Goal: Task Accomplishment & Management: Manage account settings

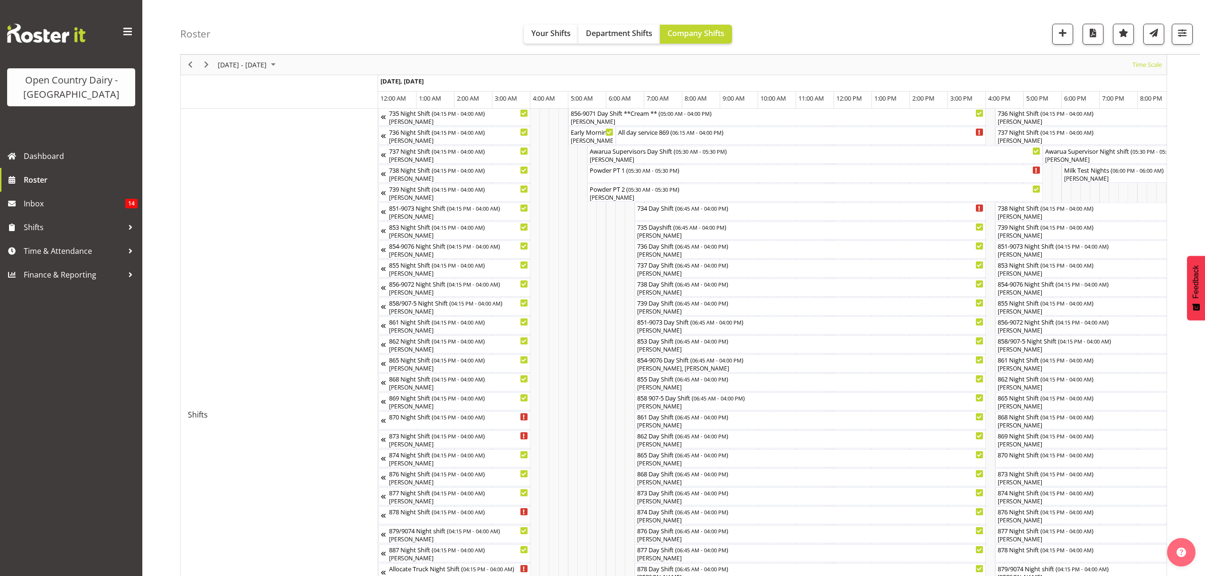
scroll to position [109, 0]
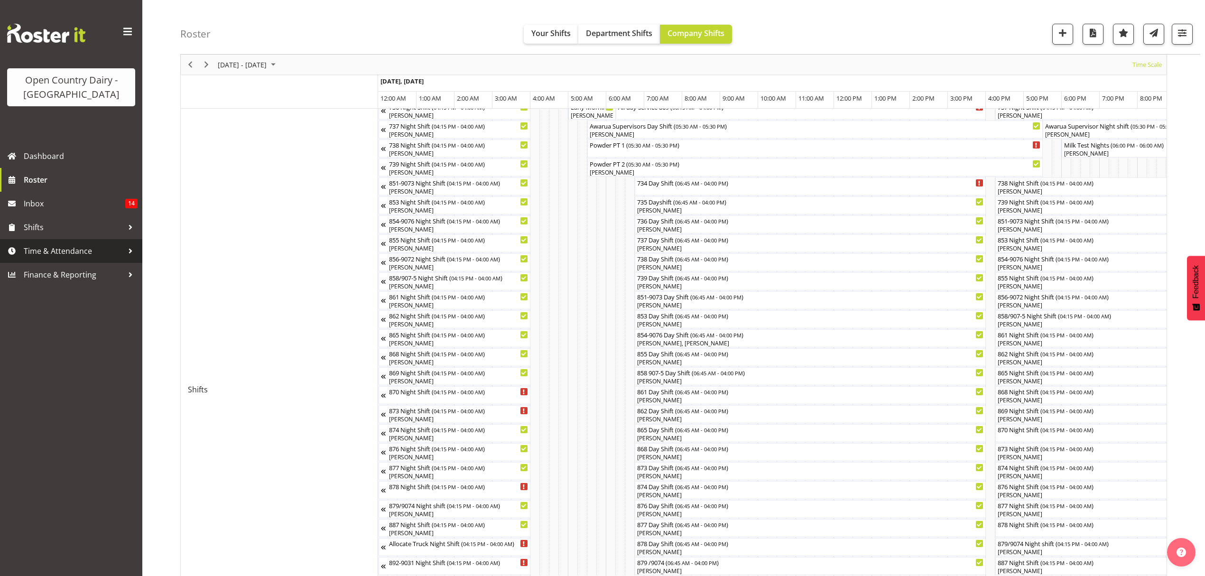
click at [43, 248] on span "Time & Attendance" at bounding box center [74, 251] width 100 height 14
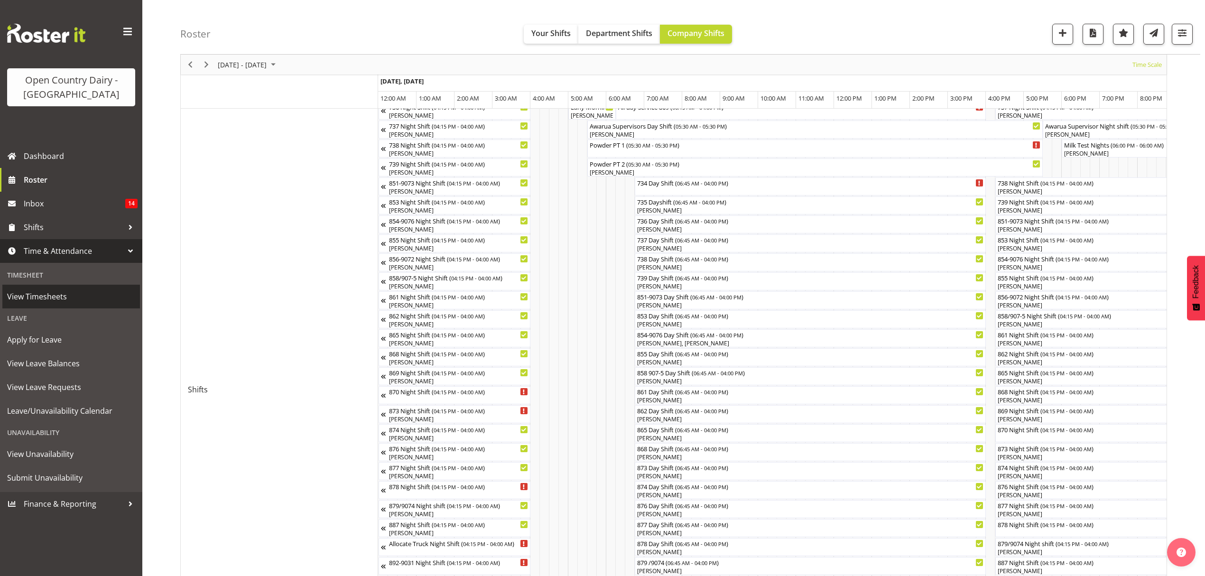
click at [25, 293] on span "View Timesheets" at bounding box center [71, 296] width 128 height 14
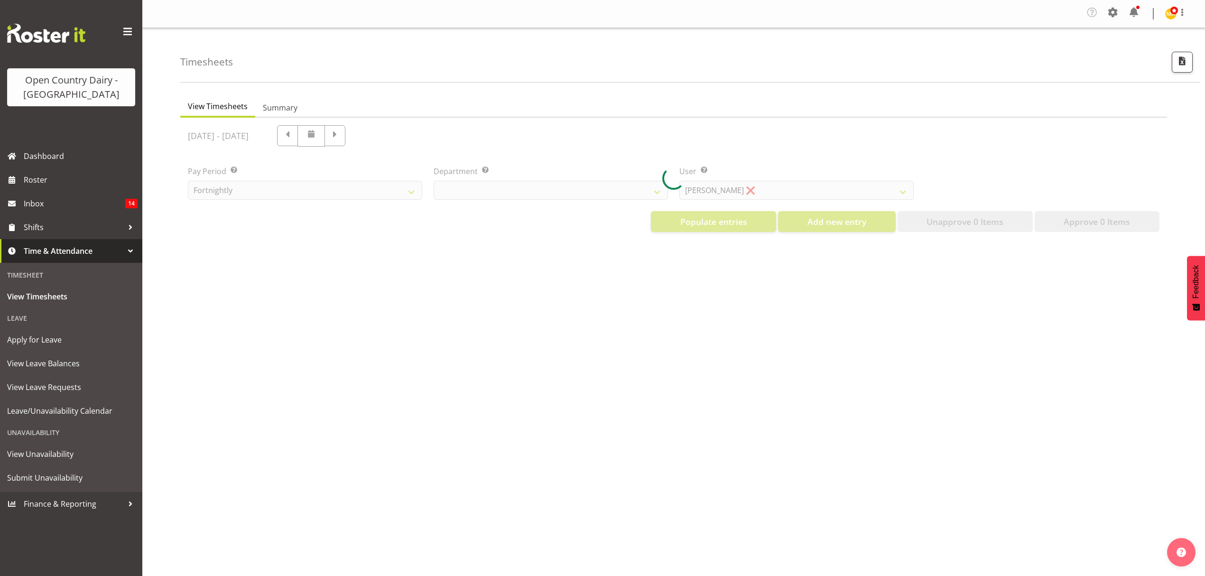
select select "699"
select select "8449"
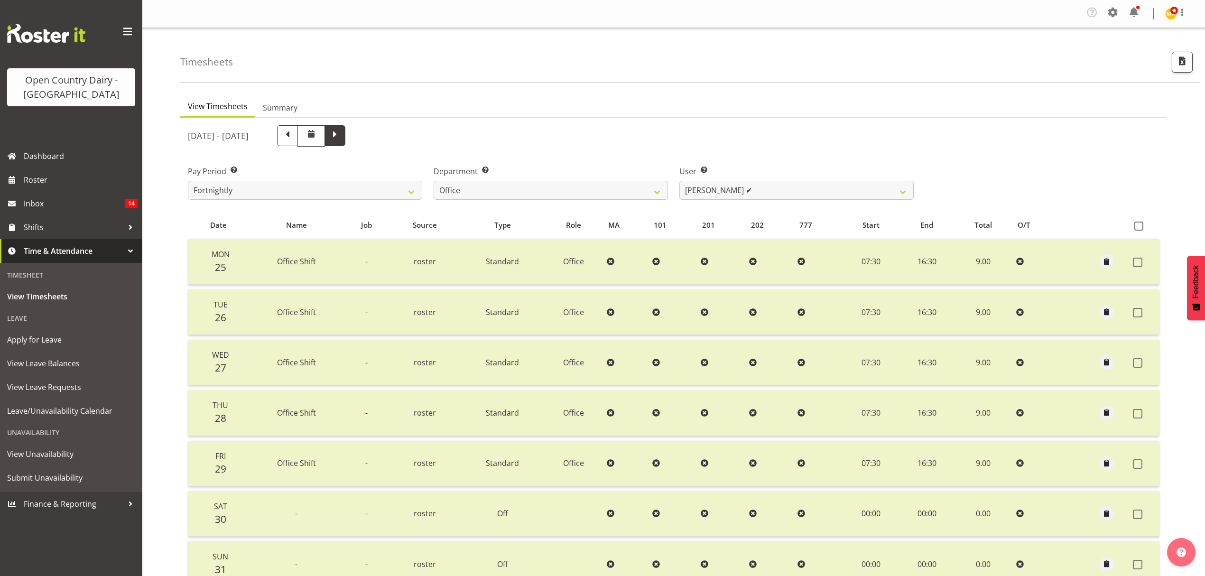
click at [341, 138] on span at bounding box center [335, 135] width 12 height 12
select select
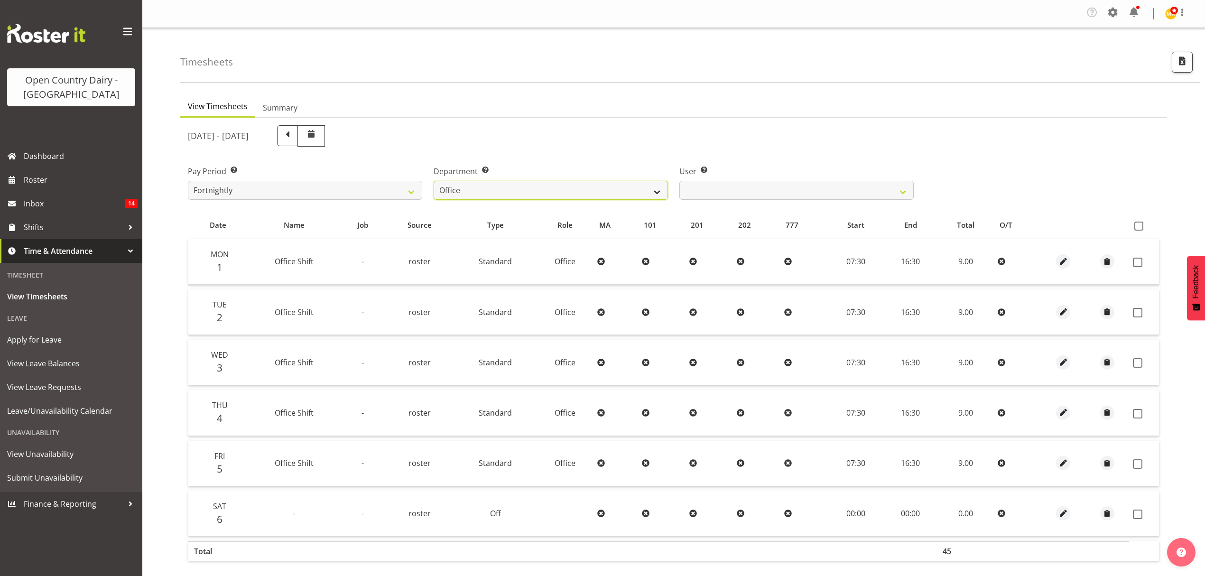
click at [658, 192] on select "734 735 736 737 738 739 851 852 853 854 855 856 858 861 862 865 868 869 870 873" at bounding box center [550, 190] width 234 height 19
select select "667"
click at [433, 181] on select "734 735 736 737 738 739 851 852 853 854 855 856 858 861 862 865 868 869 870 873" at bounding box center [550, 190] width 234 height 19
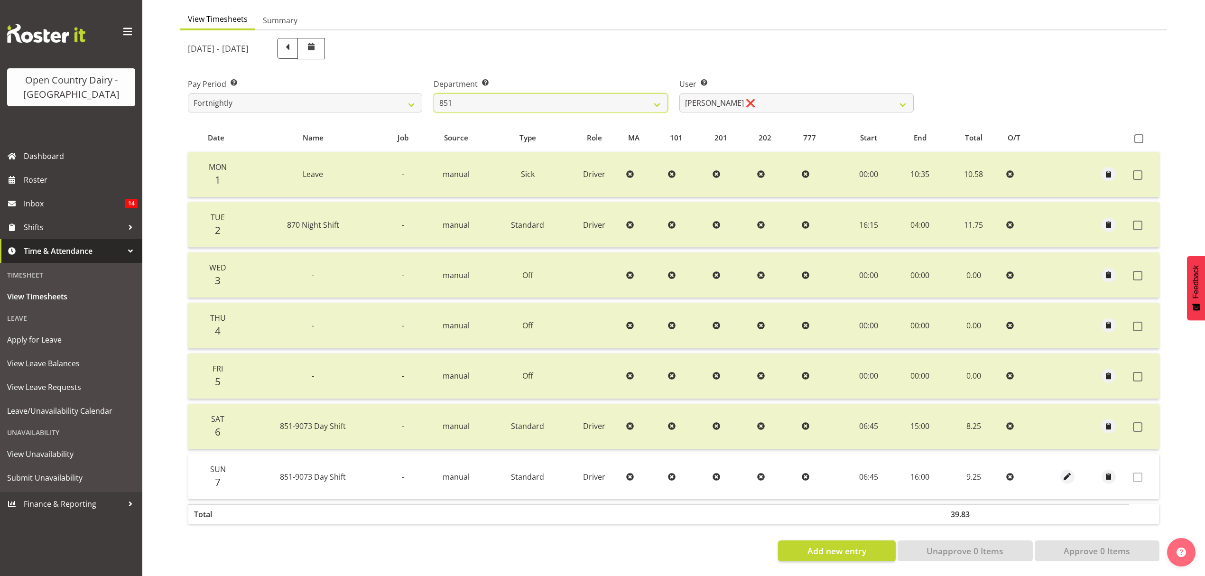
scroll to position [95, 0]
click at [1139, 221] on span at bounding box center [1136, 225] width 9 height 9
checkbox input "true"
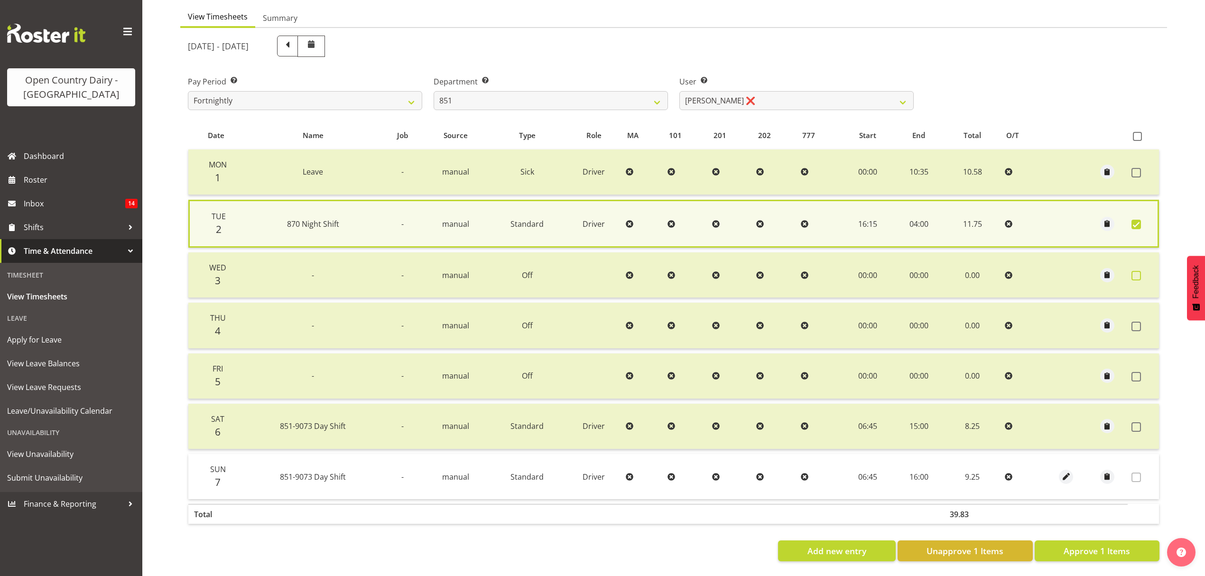
click at [1135, 271] on span at bounding box center [1135, 275] width 9 height 9
checkbox input "true"
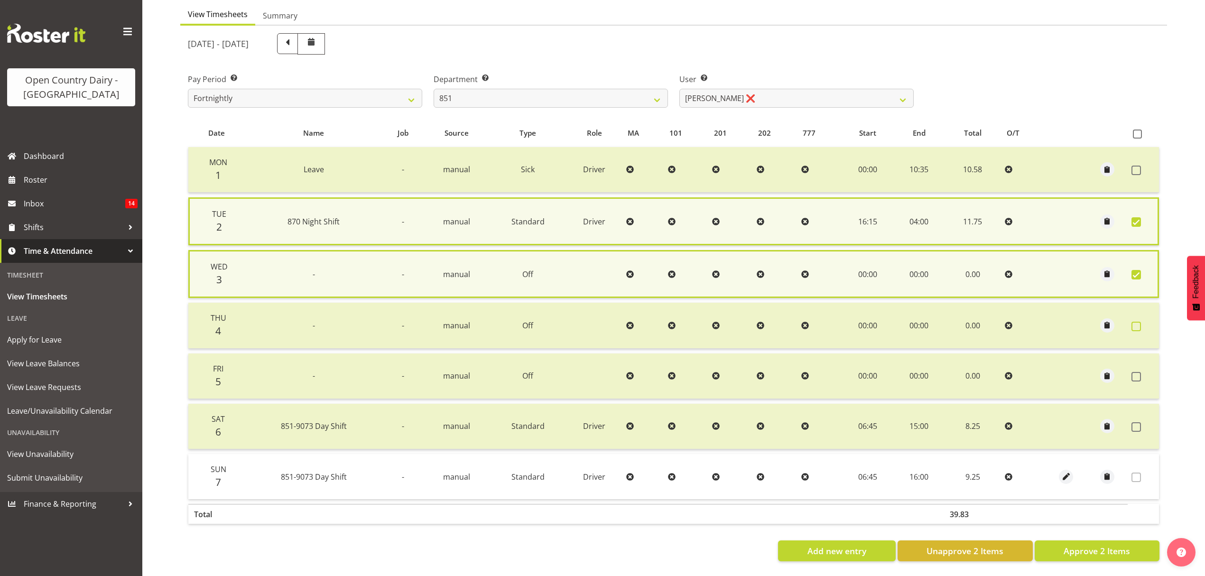
click at [1133, 326] on span at bounding box center [1135, 326] width 9 height 9
checkbox input "true"
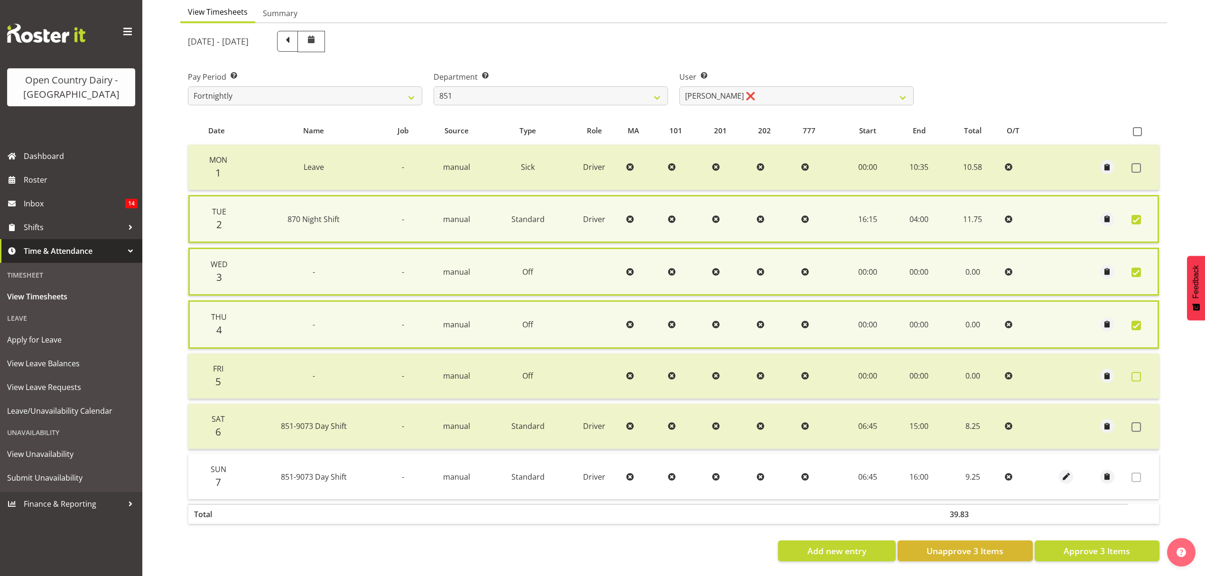
click at [1134, 372] on span at bounding box center [1135, 376] width 9 height 9
checkbox input "true"
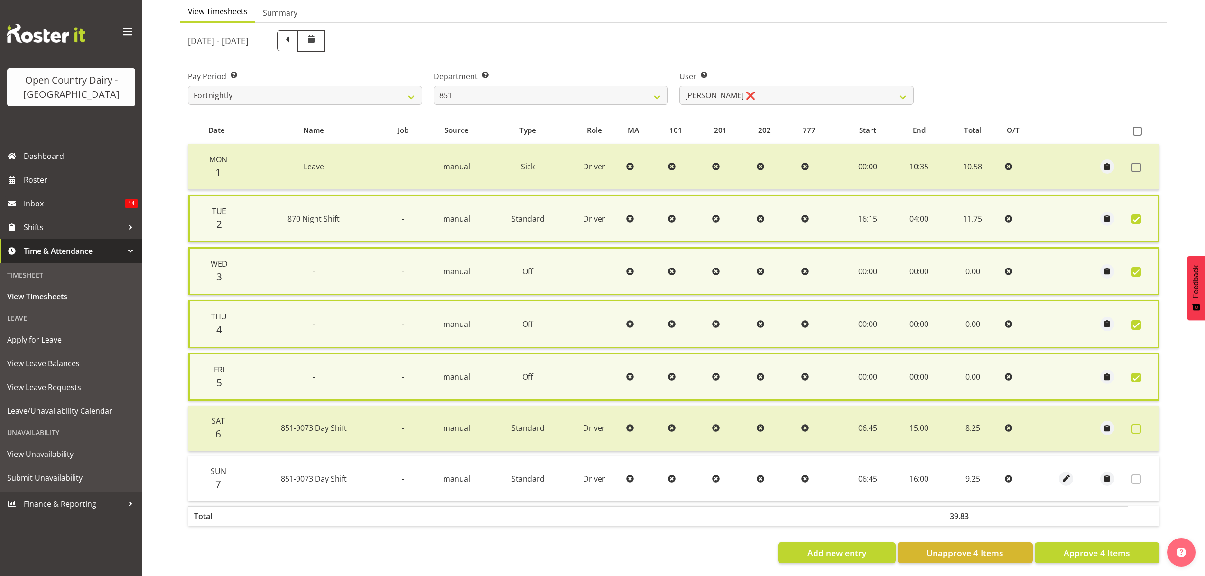
click at [1133, 424] on span at bounding box center [1135, 428] width 9 height 9
checkbox input "true"
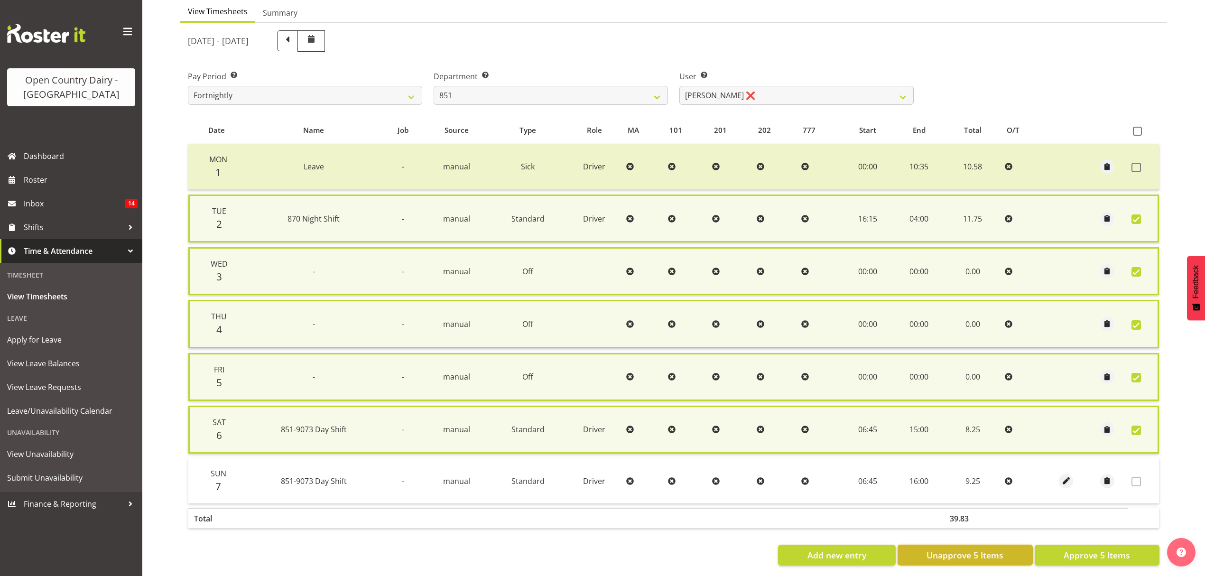
click at [1011, 558] on button "Unapprove 5 Items" at bounding box center [964, 554] width 135 height 21
checkbox input "false"
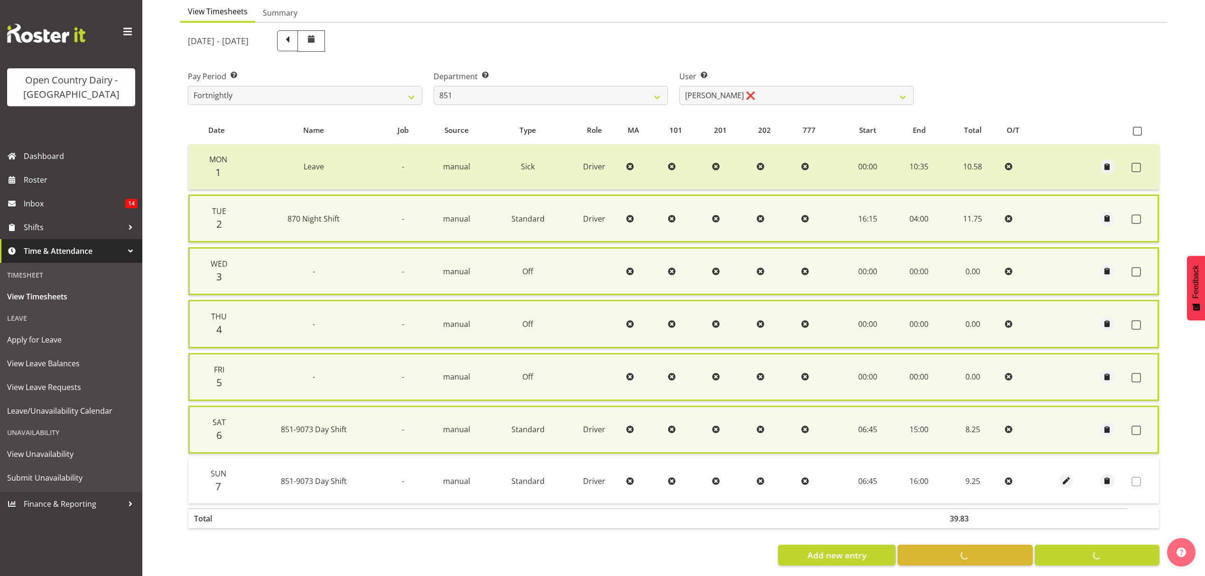
checkbox input "false"
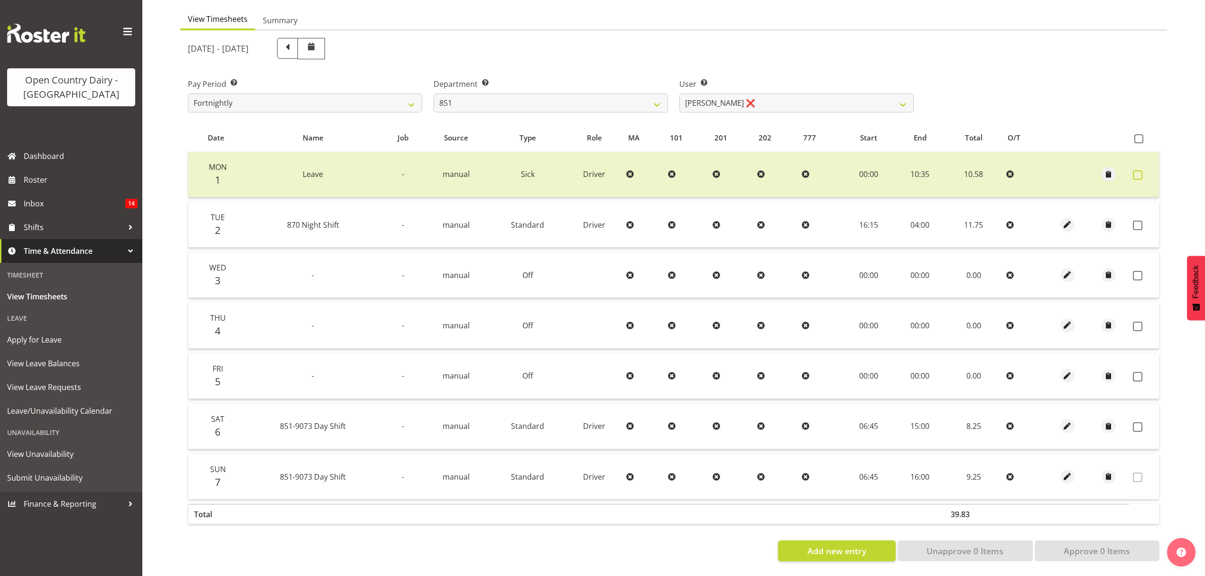
click at [1137, 170] on span at bounding box center [1136, 174] width 9 height 9
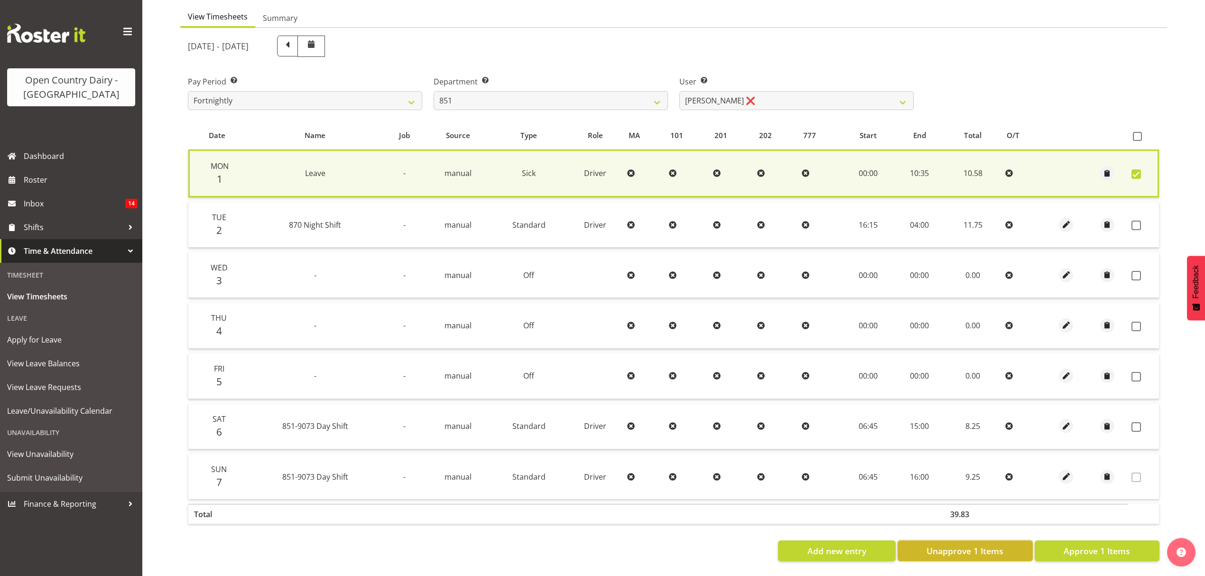
click at [996, 549] on span "Unapprove 1 Items" at bounding box center [964, 550] width 77 height 12
checkbox input "false"
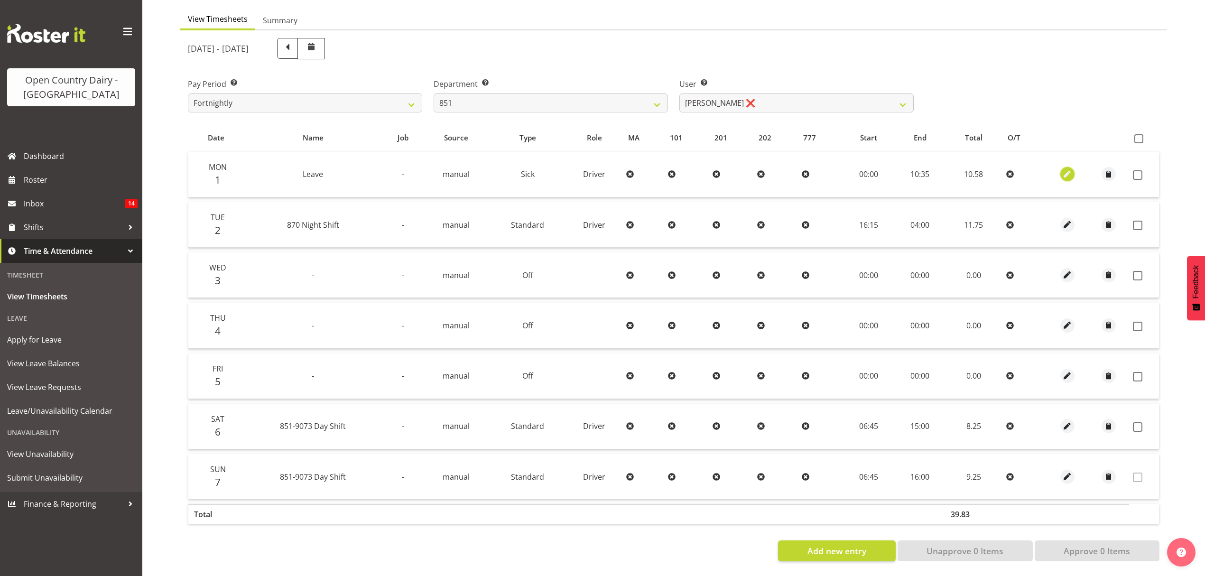
click at [1068, 169] on span "button" at bounding box center [1067, 174] width 11 height 11
select select "Sick"
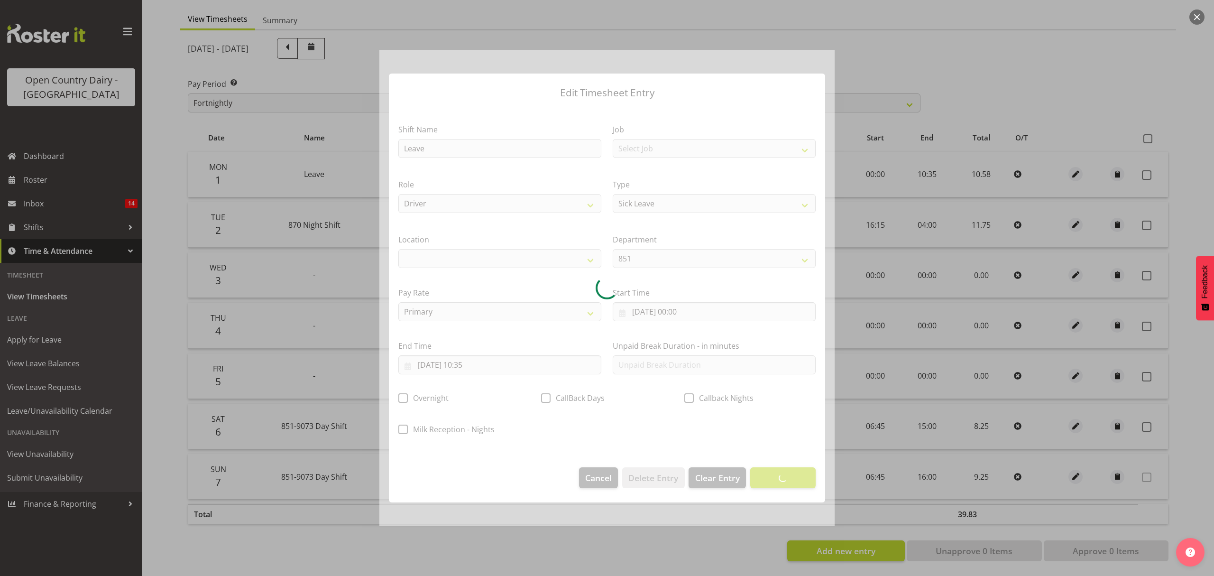
select select
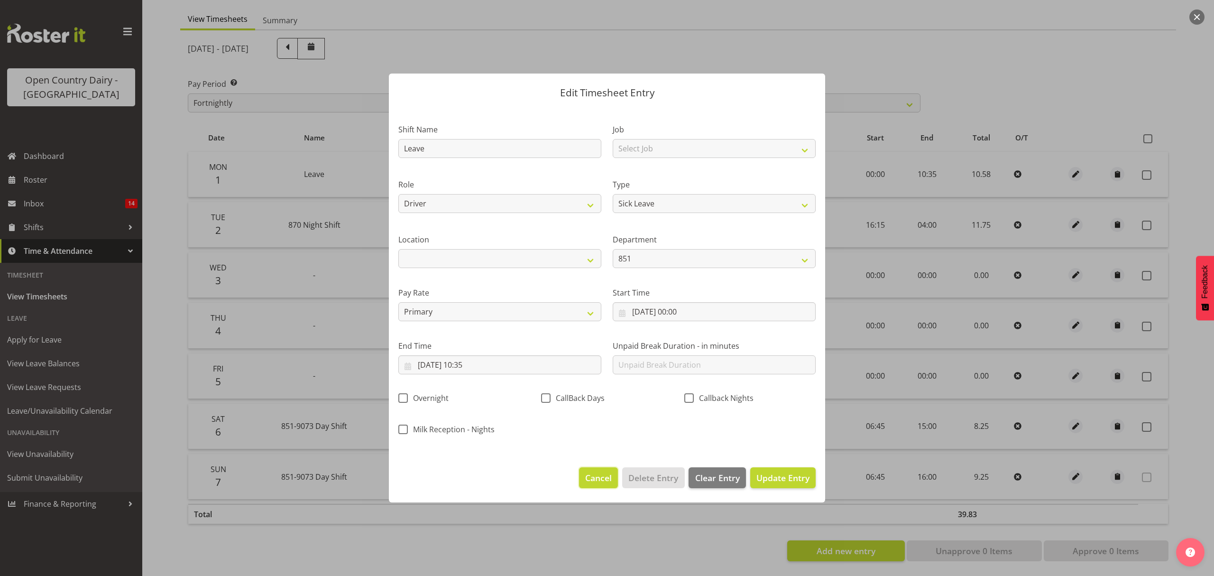
click at [606, 479] on span "Cancel" at bounding box center [598, 477] width 27 height 12
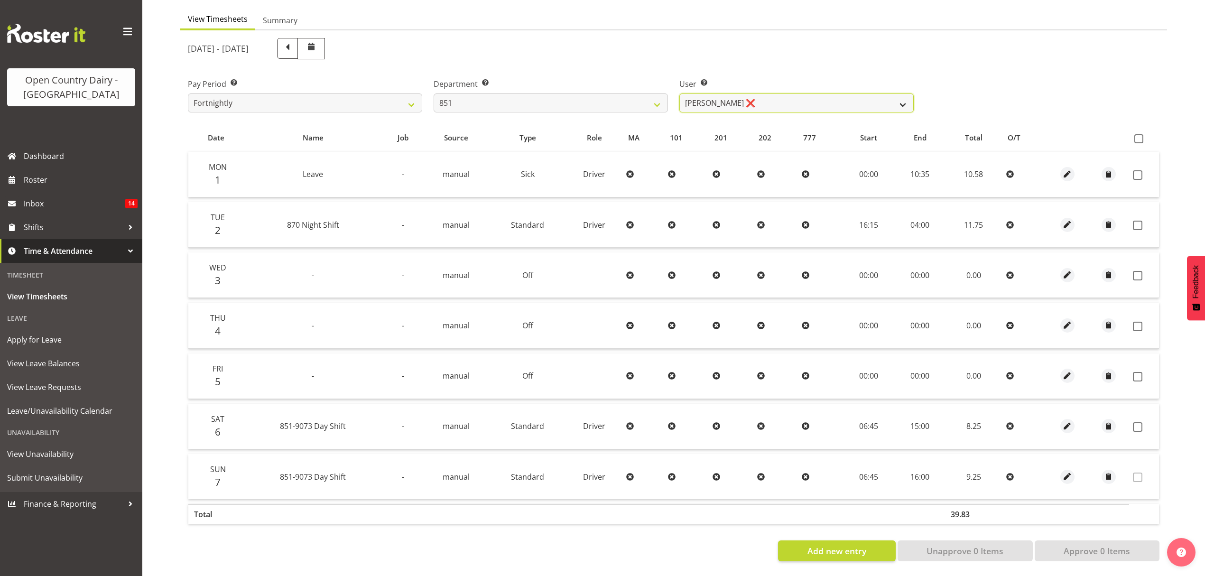
click at [899, 99] on select "Hayden Batt ❌ Martin Black ❌ Stacey Wilson ❌" at bounding box center [796, 102] width 234 height 19
click at [679, 93] on select "Hayden Batt ❌ Martin Black ❌ Stacey Wilson ❌" at bounding box center [796, 102] width 234 height 19
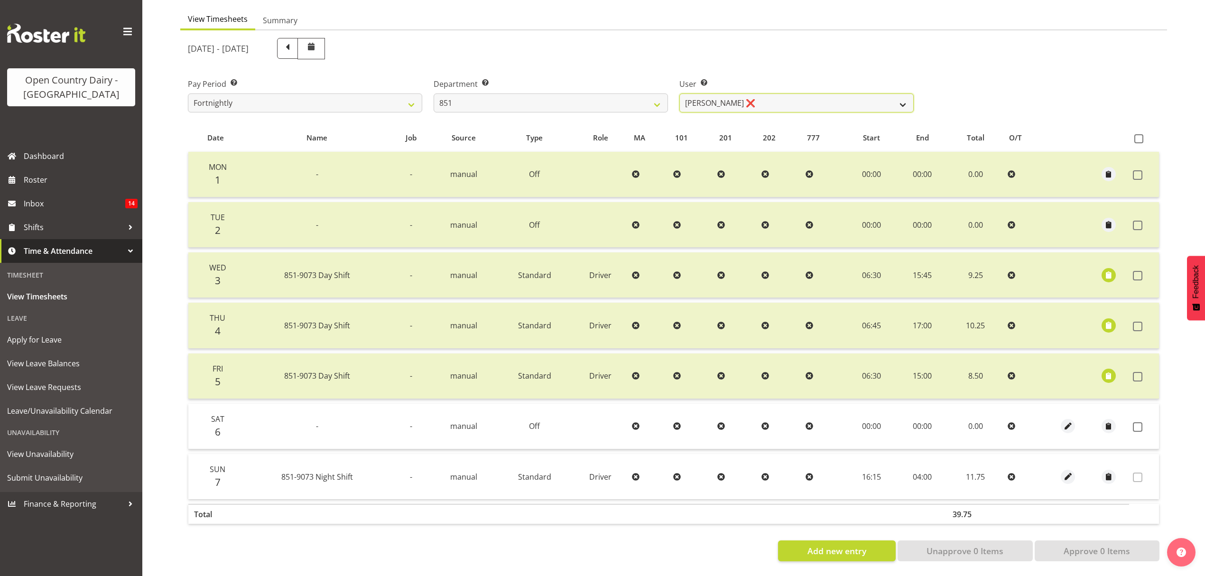
click at [865, 95] on select "Hayden Batt ❌ Martin Black ❌ Stacey Wilson ❌" at bounding box center [796, 102] width 234 height 19
select select "7420"
click at [679, 93] on select "Hayden Batt ❌ Martin Black ❌ Stacey Wilson ❌" at bounding box center [796, 102] width 234 height 19
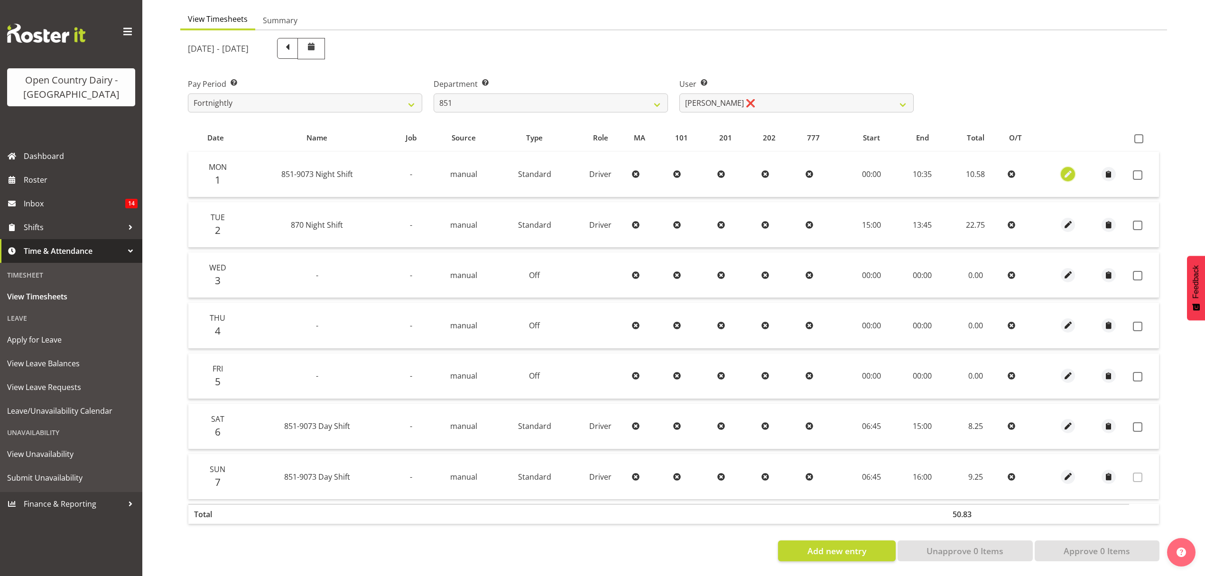
click at [1072, 169] on span "button" at bounding box center [1067, 174] width 11 height 11
select select "Standard"
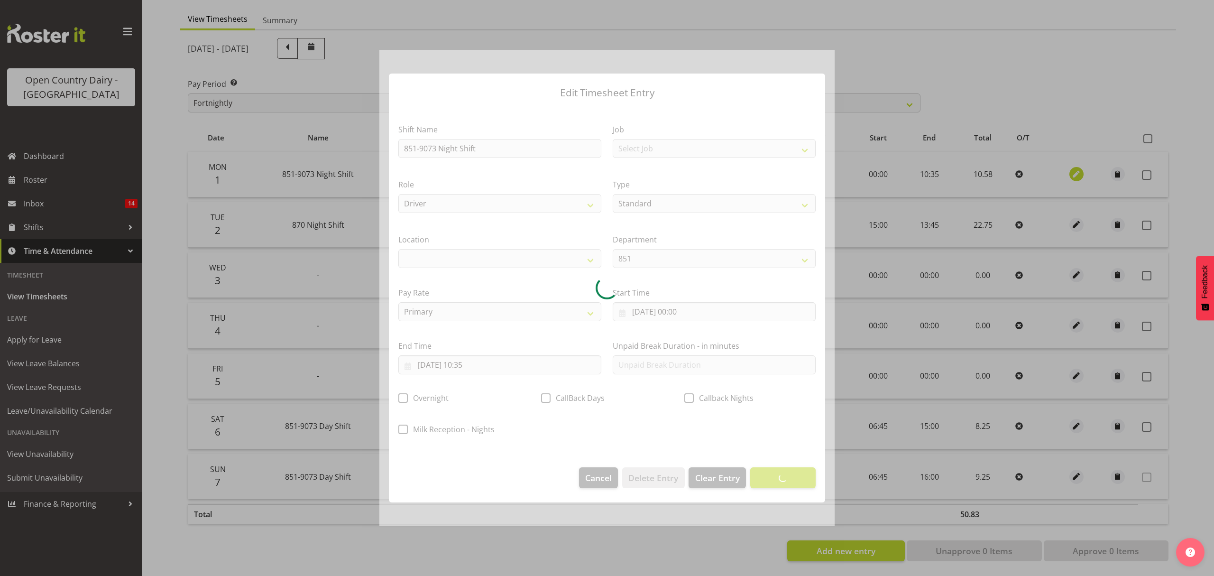
select select
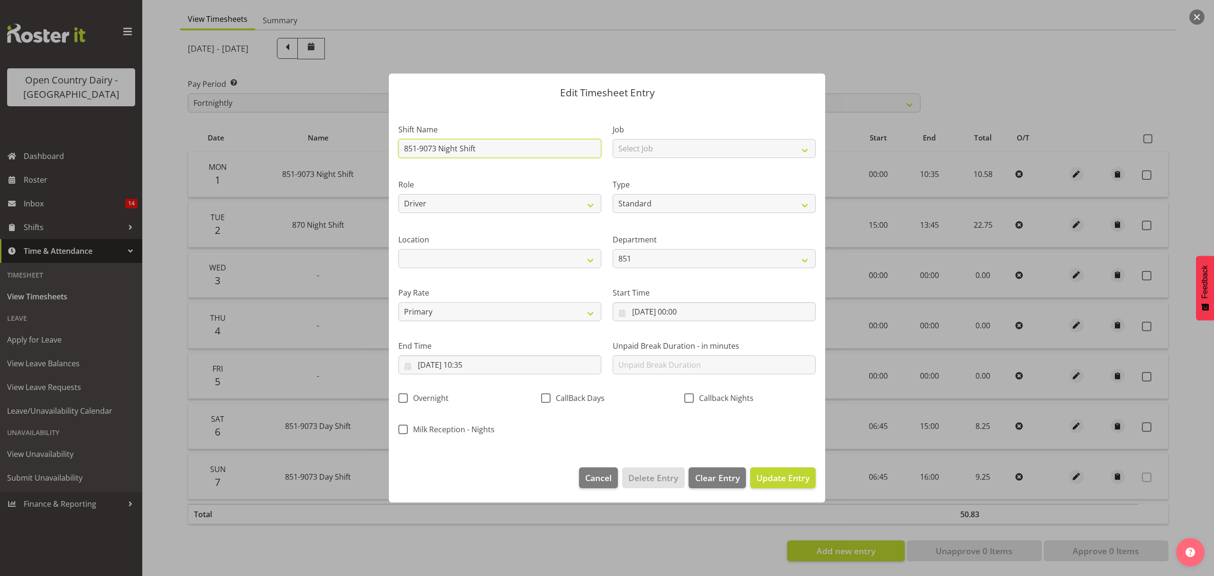
drag, startPoint x: 404, startPoint y: 145, endPoint x: 515, endPoint y: 148, distance: 110.5
click at [515, 148] on input "851-9073 Night Shift" at bounding box center [499, 148] width 203 height 19
click at [413, 145] on input "text" at bounding box center [499, 148] width 203 height 19
type input "Leave"
click at [653, 203] on select "Off Standard Public Holiday Public Holiday (Worked) Day In Lieu Annual Leave Si…" at bounding box center [714, 203] width 203 height 19
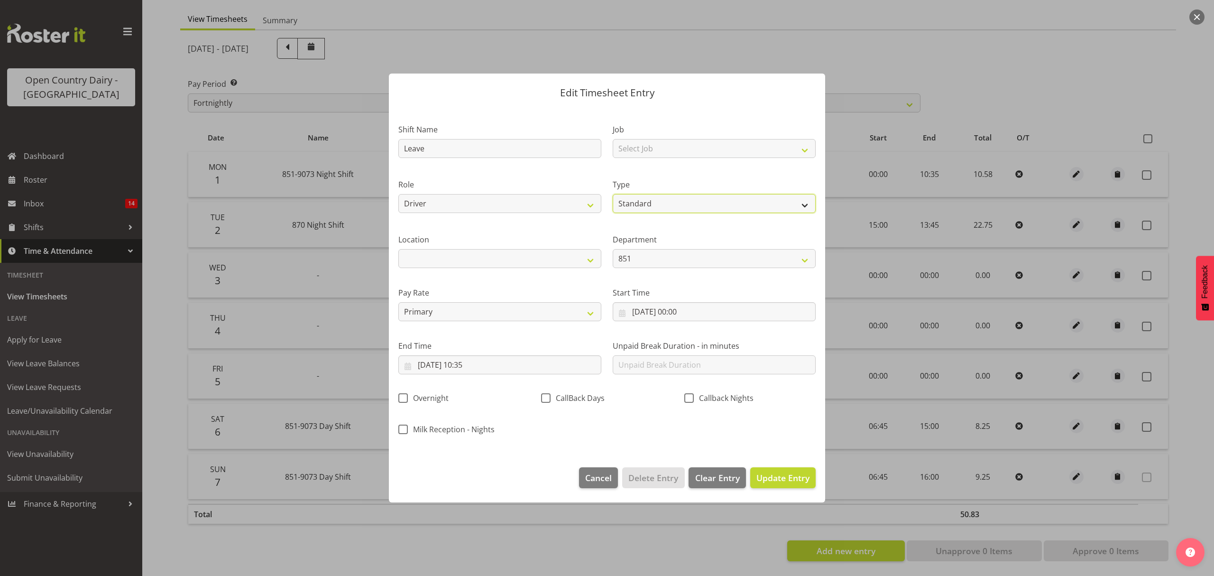
select select "Sick"
click at [613, 194] on select "Off Standard Public Holiday Public Holiday (Worked) Day In Lieu Annual Leave Si…" at bounding box center [714, 203] width 203 height 19
click at [774, 485] on button "Update Entry" at bounding box center [782, 477] width 65 height 21
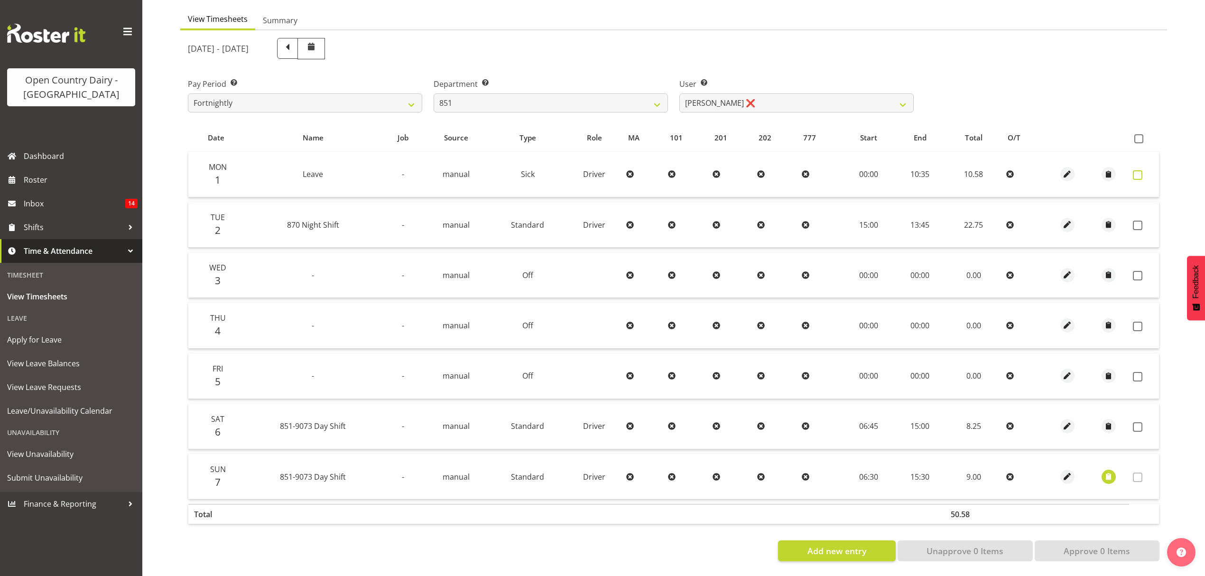
click at [1139, 170] on span at bounding box center [1136, 174] width 9 height 9
checkbox input "true"
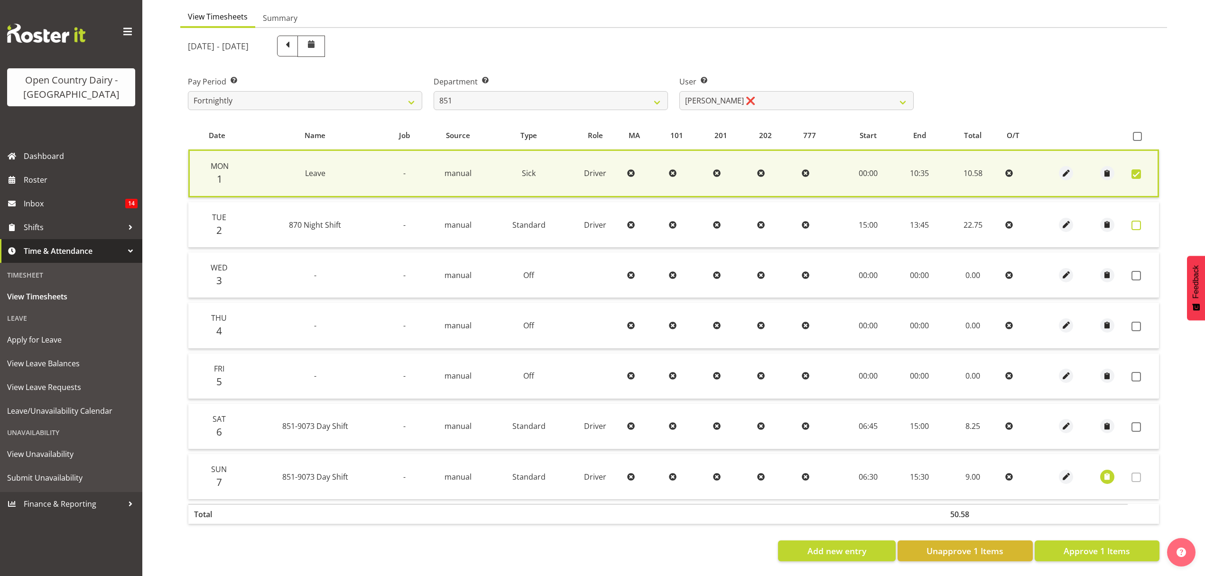
click at [1133, 224] on span at bounding box center [1135, 225] width 9 height 9
checkbox input "true"
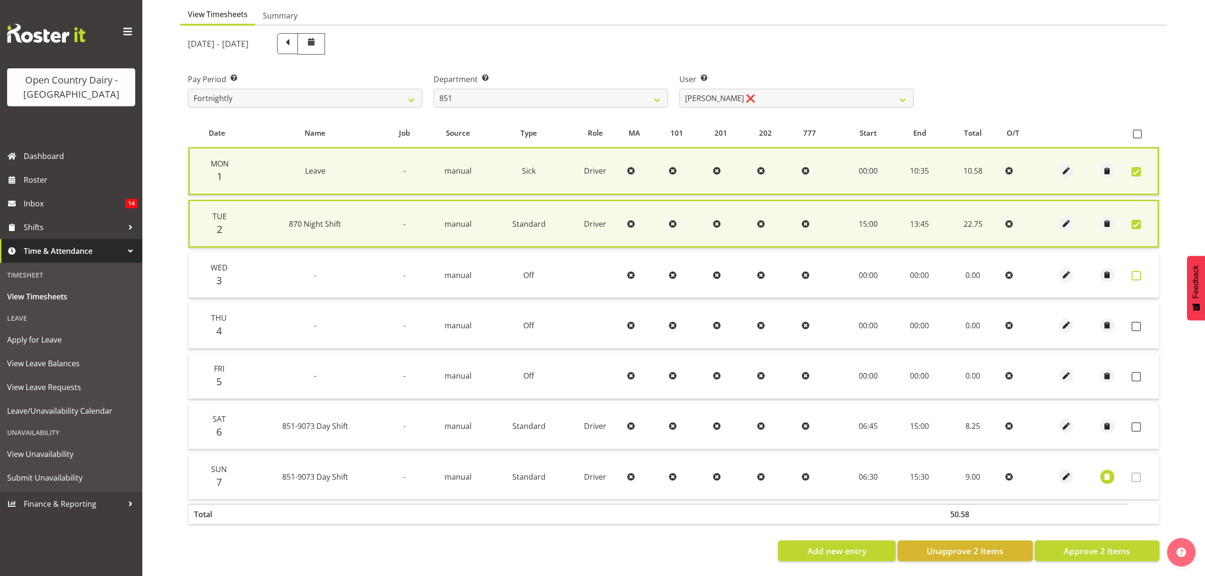
click at [1133, 276] on span at bounding box center [1135, 275] width 9 height 9
checkbox input "true"
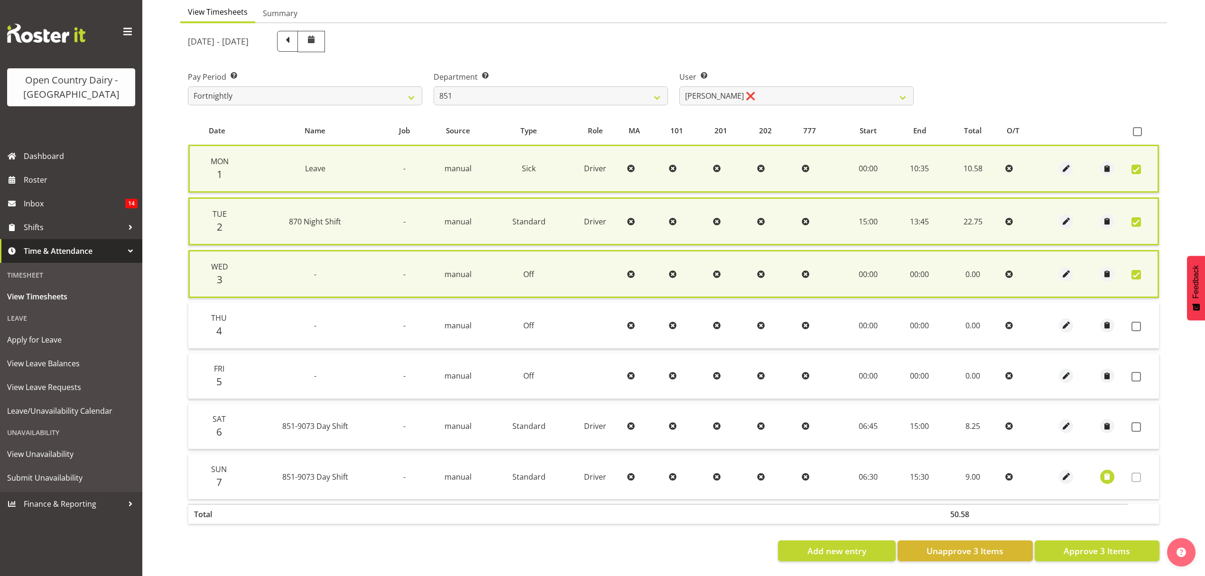
click at [1136, 331] on td at bounding box center [1142, 326] width 31 height 46
click at [1136, 325] on span at bounding box center [1135, 326] width 9 height 9
checkbox input "true"
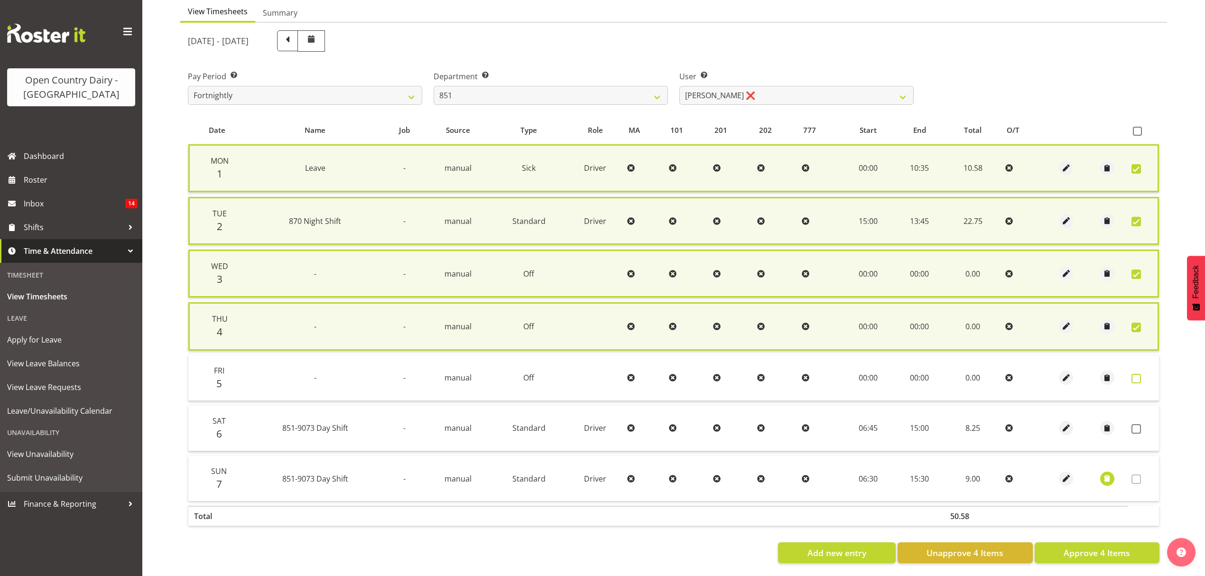
click at [1132, 374] on span at bounding box center [1135, 378] width 9 height 9
checkbox input "true"
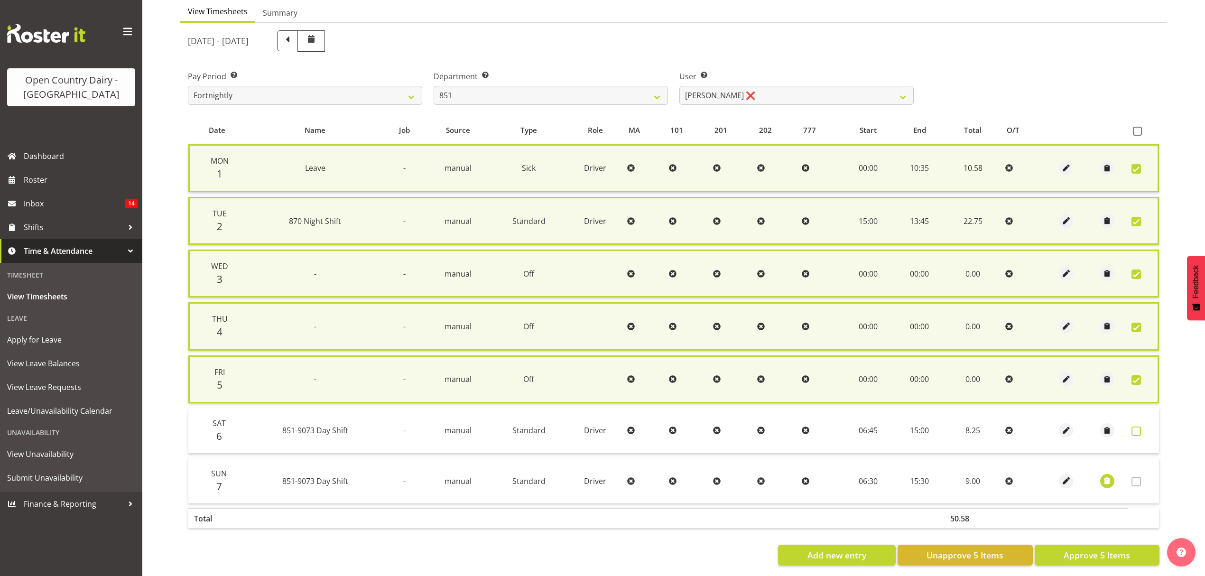
click at [1137, 426] on span at bounding box center [1135, 430] width 9 height 9
checkbox input "true"
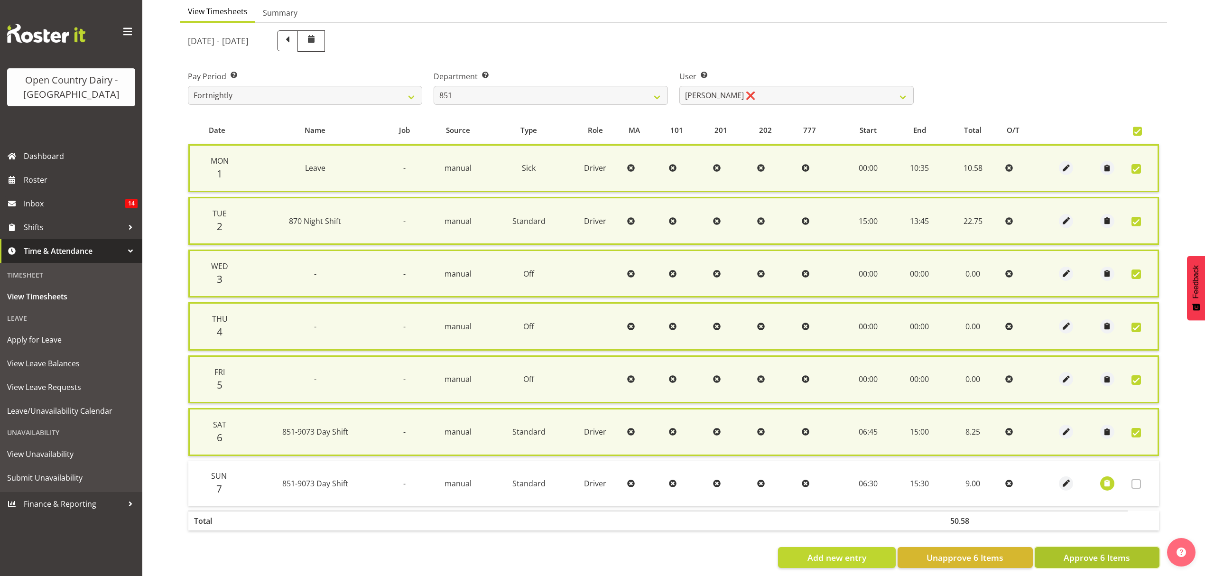
click at [1084, 556] on span "Approve 6 Items" at bounding box center [1096, 557] width 66 height 12
checkbox input "false"
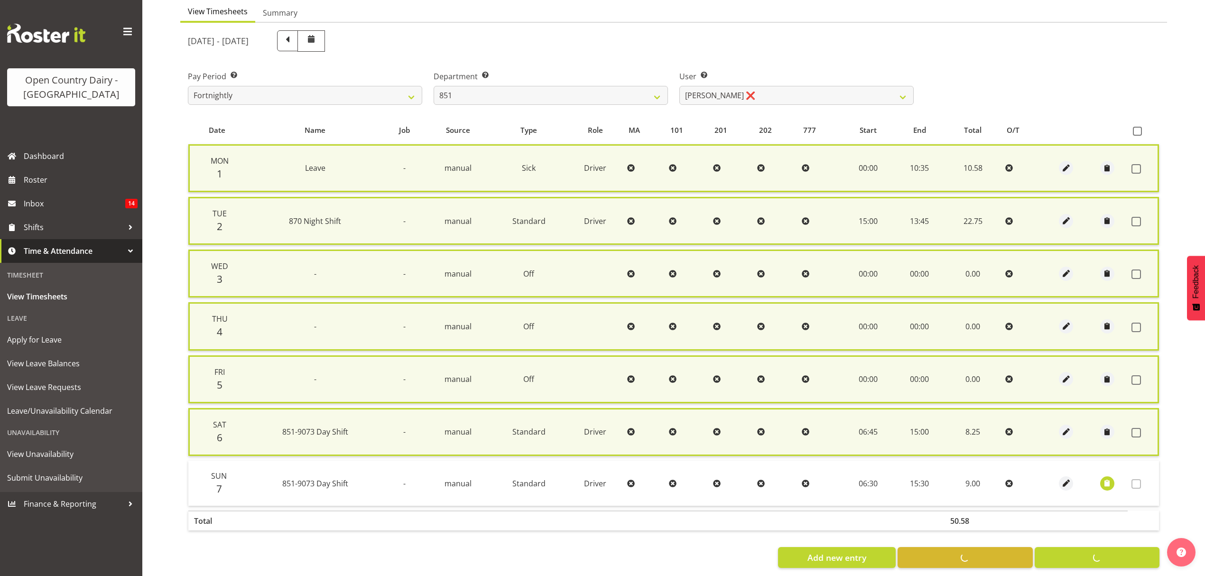
checkbox input "false"
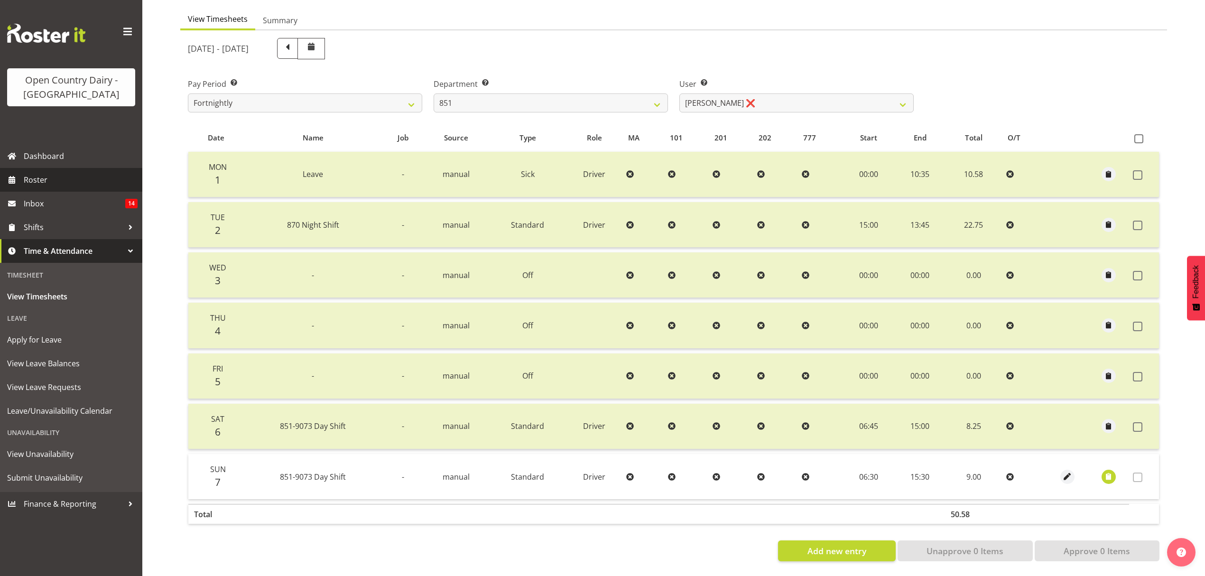
click at [41, 181] on span "Roster" at bounding box center [81, 180] width 114 height 14
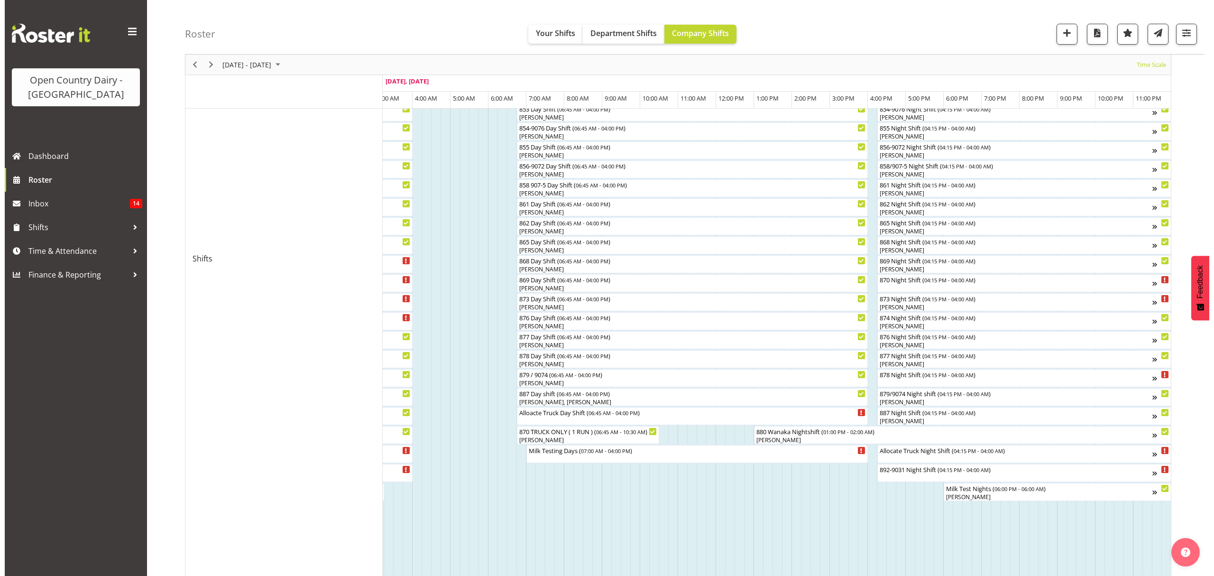
scroll to position [211, 0]
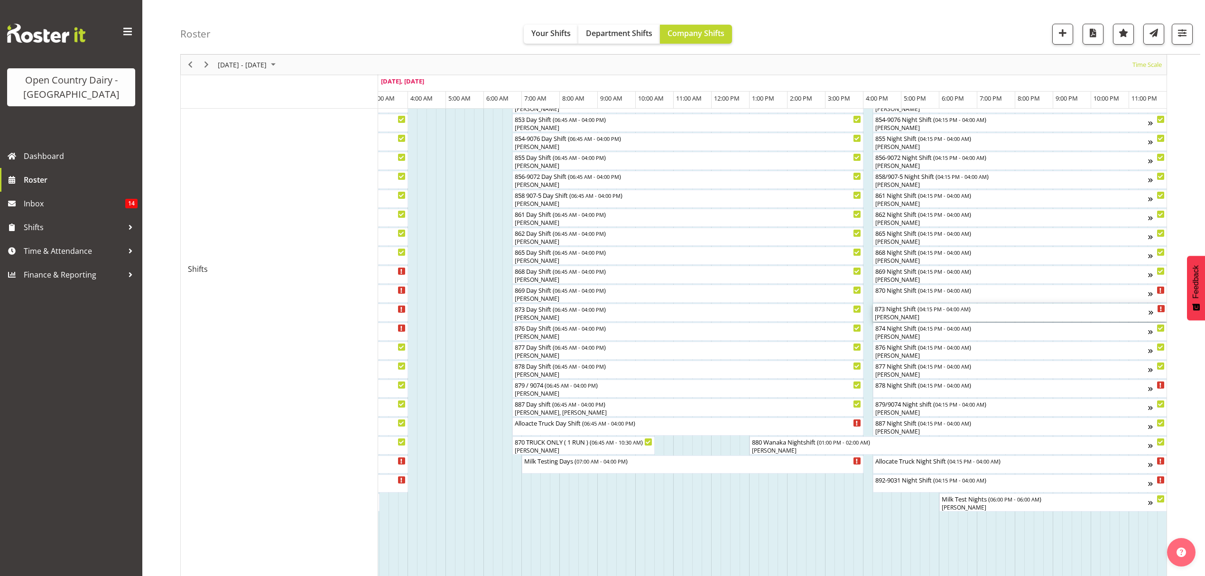
click at [900, 312] on div "873 Night Shift ( 04:15 PM - 04:00 AM )" at bounding box center [1011, 308] width 274 height 9
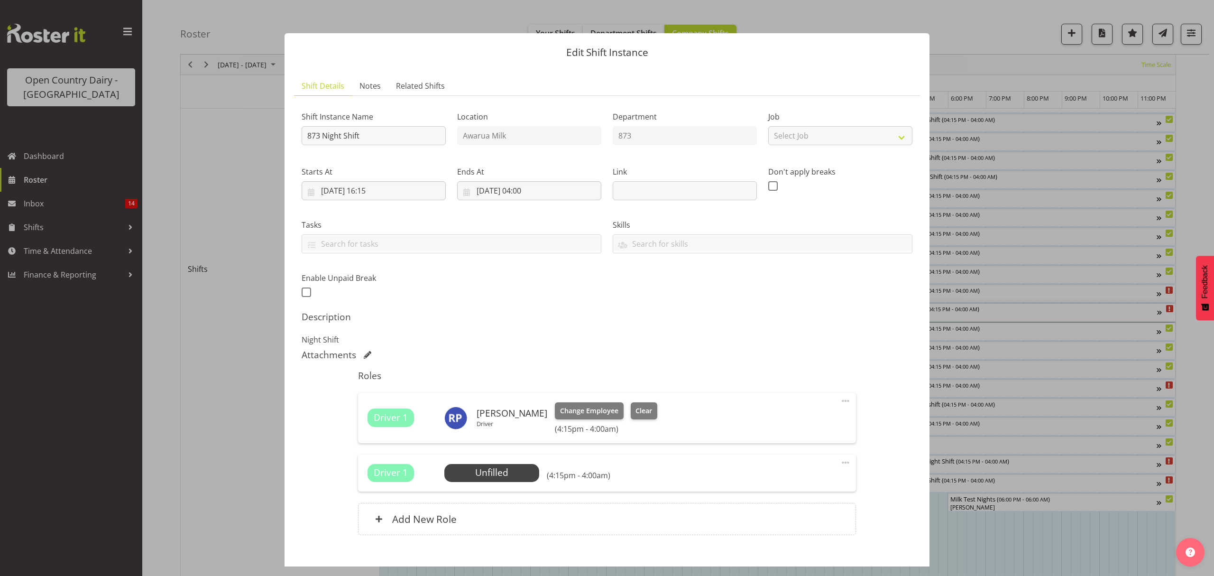
scroll to position [0, 5579]
click at [840, 461] on span at bounding box center [845, 462] width 11 height 11
click at [784, 522] on link "Delete" at bounding box center [805, 519] width 91 height 17
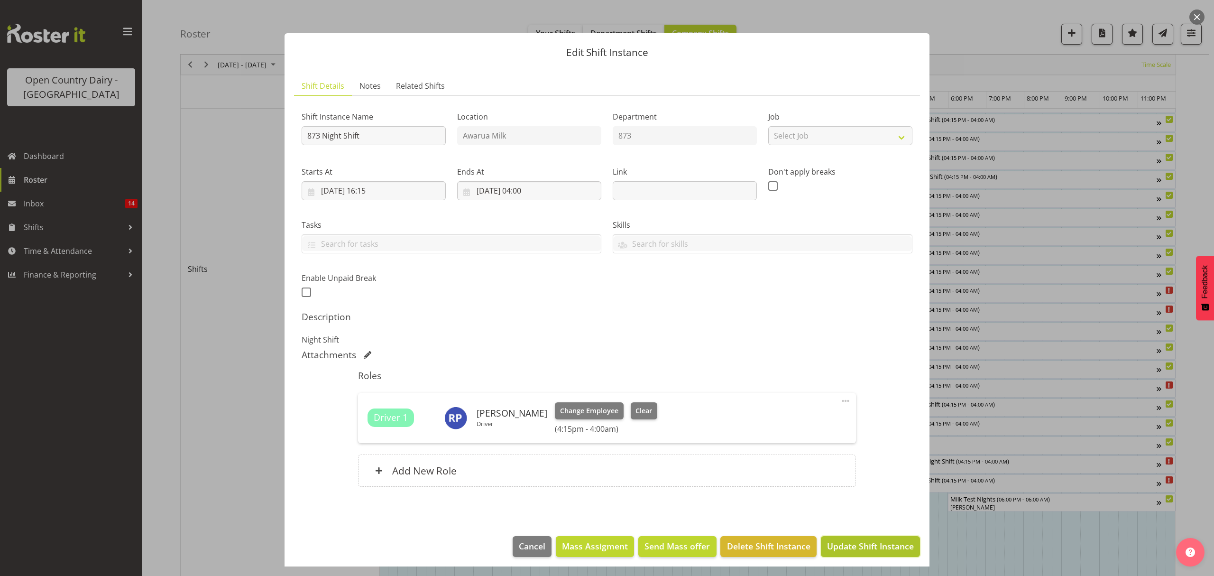
click at [868, 545] on span "Update Shift Instance" at bounding box center [870, 546] width 87 height 12
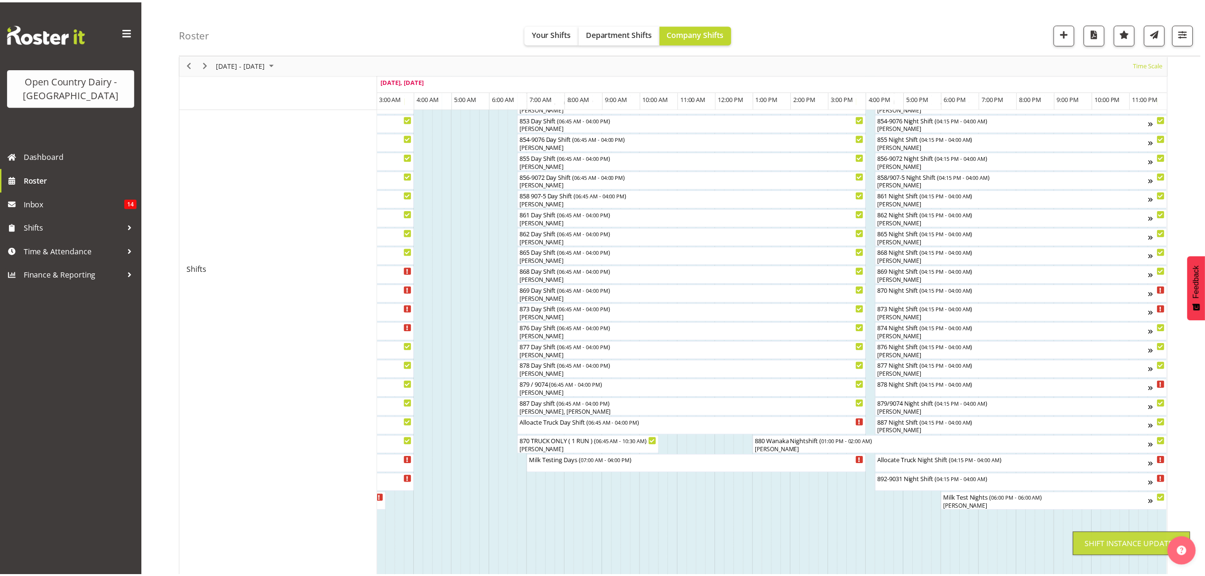
scroll to position [0, 0]
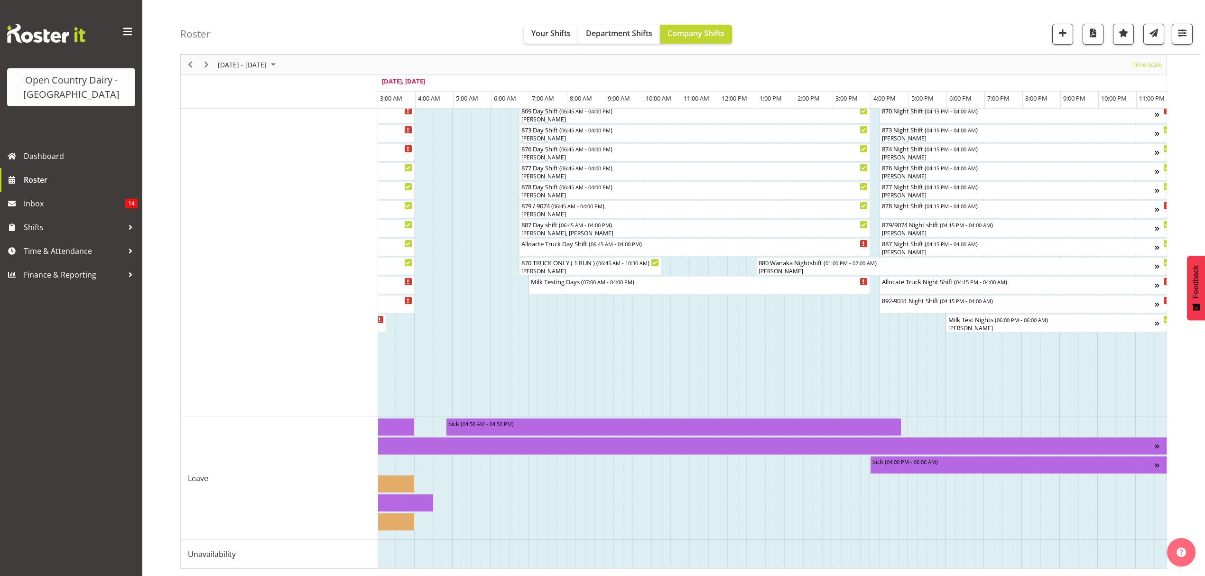
scroll to position [0, 5585]
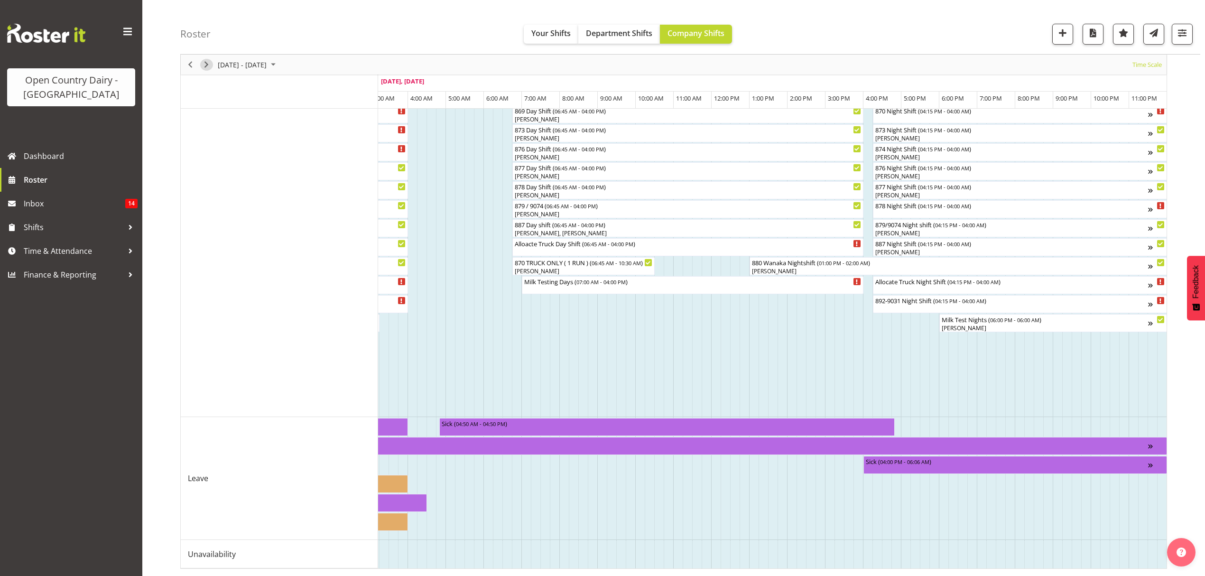
click at [203, 66] on span "Next" at bounding box center [206, 65] width 11 height 12
